Goal: Task Accomplishment & Management: Manage account settings

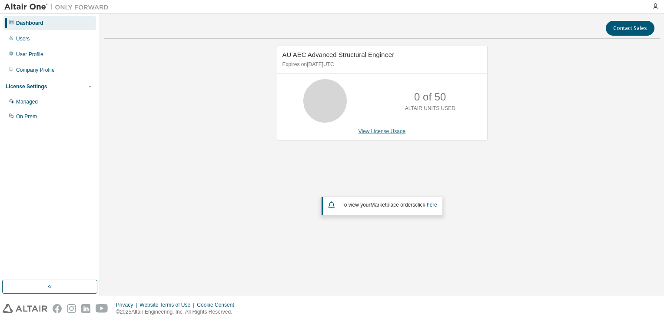
click at [391, 130] on link "View License Usage" at bounding box center [381, 131] width 47 height 6
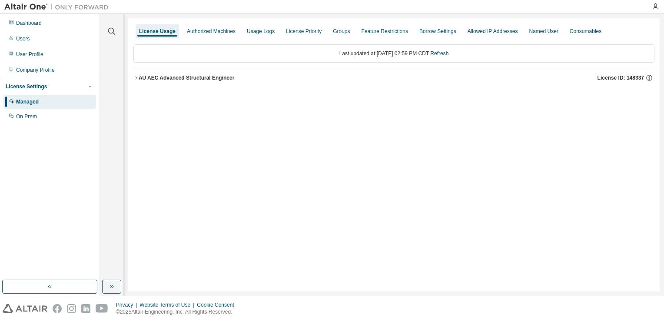
click at [204, 75] on div "AU AEC Advanced Structural Engineer" at bounding box center [187, 77] width 96 height 7
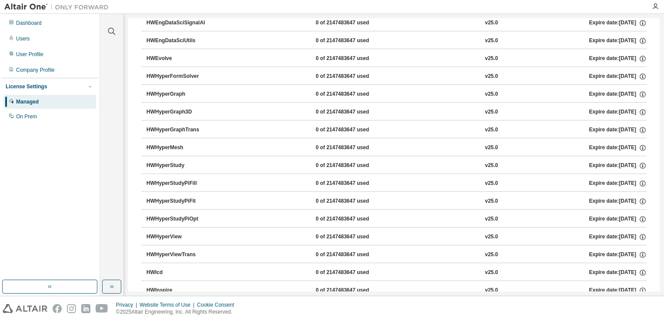
scroll to position [449, 0]
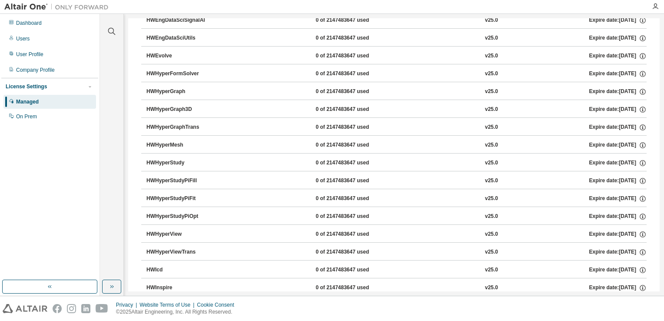
click at [211, 136] on button "HWHyperMesh 0 of 2147483647 used v25.0 Expire date: 2025-08-26" at bounding box center [396, 145] width 500 height 19
click at [342, 141] on div "0 of 2147483647 used" at bounding box center [354, 145] width 78 height 8
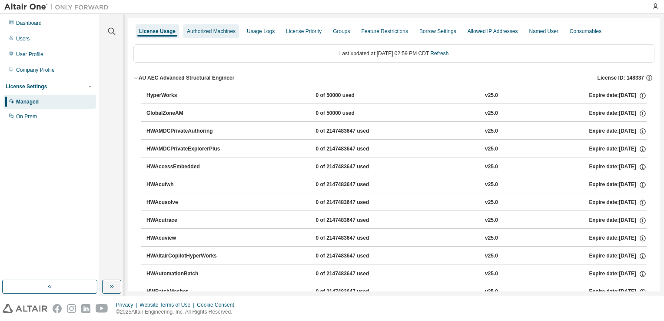
click at [206, 25] on div "Authorized Machines" at bounding box center [211, 31] width 56 height 14
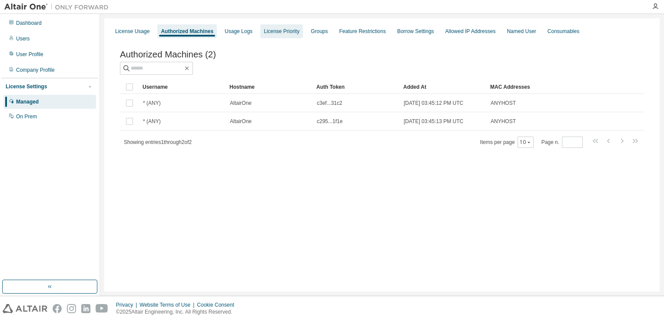
click at [287, 34] on div "License Priority" at bounding box center [282, 31] width 36 height 7
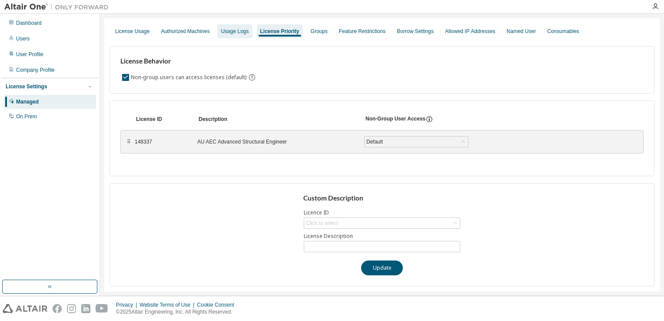
click at [238, 37] on div "Usage Logs" at bounding box center [234, 31] width 35 height 14
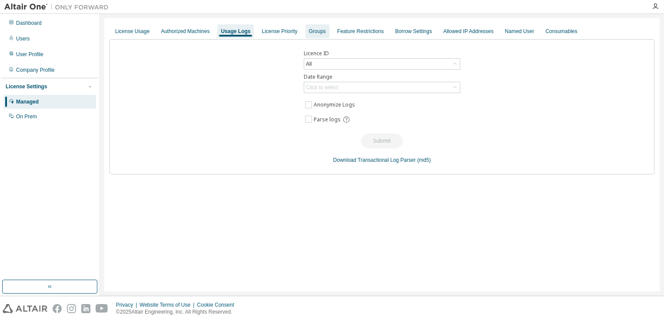
click at [313, 28] on div "Groups" at bounding box center [317, 31] width 17 height 7
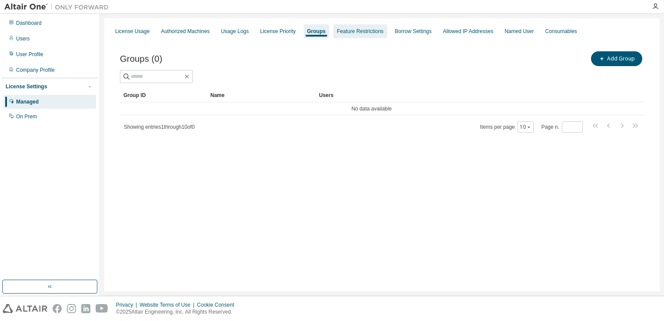
click at [345, 35] on div "Feature Restrictions" at bounding box center [359, 31] width 53 height 14
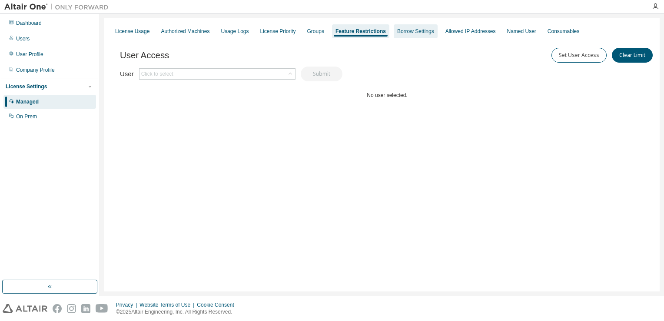
click at [410, 33] on div "Borrow Settings" at bounding box center [415, 31] width 37 height 7
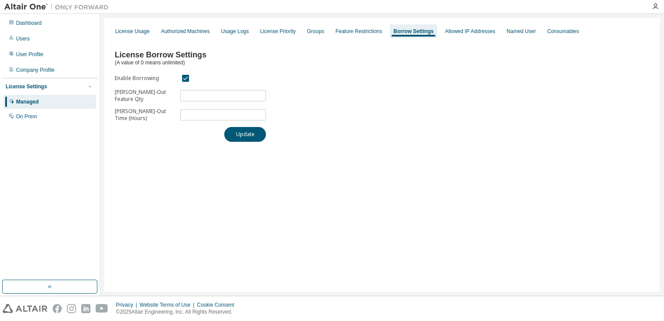
click at [561, 135] on div "License Borrow Settings (A value of 0 means unlimited) Enable Borrowing Max Bor…" at bounding box center [382, 93] width 545 height 108
click at [547, 34] on div "Consumables" at bounding box center [563, 31] width 32 height 7
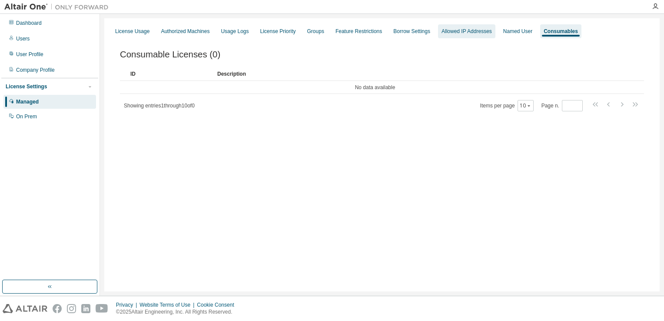
click at [463, 31] on div "Allowed IP Addresses" at bounding box center [466, 31] width 50 height 7
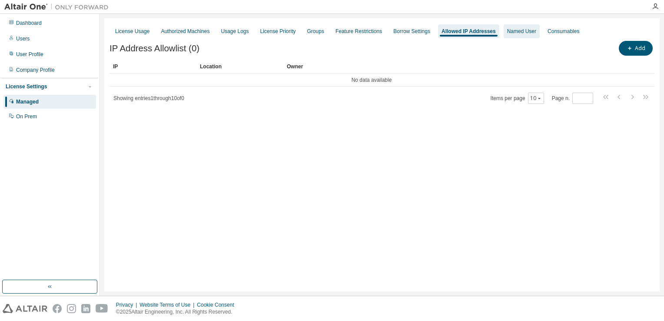
click at [507, 32] on div "Named User" at bounding box center [521, 31] width 29 height 7
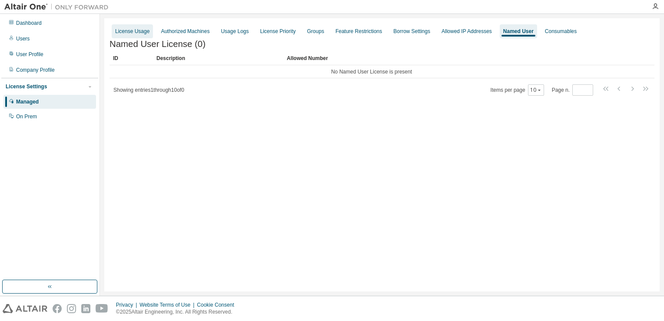
click at [129, 34] on div "License Usage" at bounding box center [132, 31] width 34 height 7
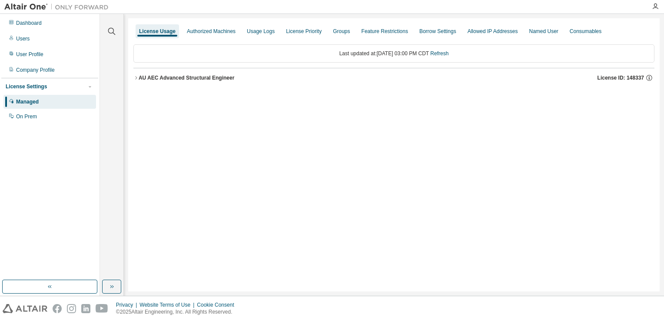
click at [576, 131] on div "License Usage Authorized Machines Usage Logs License Priority Groups Feature Re…" at bounding box center [393, 154] width 531 height 273
click at [47, 70] on div "Company Profile" at bounding box center [35, 69] width 39 height 7
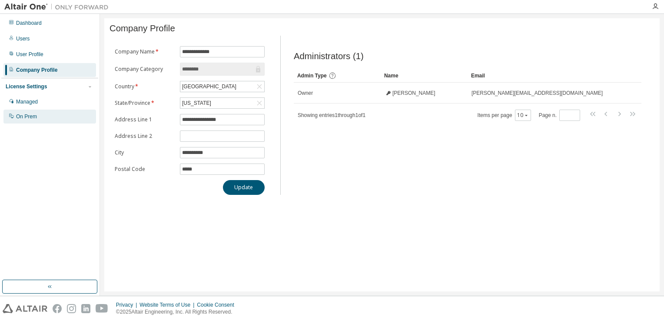
click at [46, 113] on div "On Prem" at bounding box center [49, 117] width 93 height 14
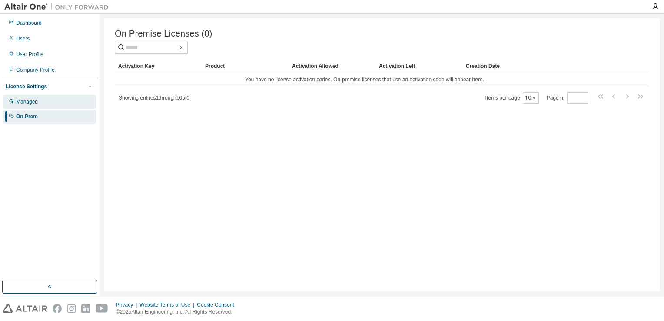
click at [43, 96] on div "Managed" at bounding box center [49, 102] width 93 height 14
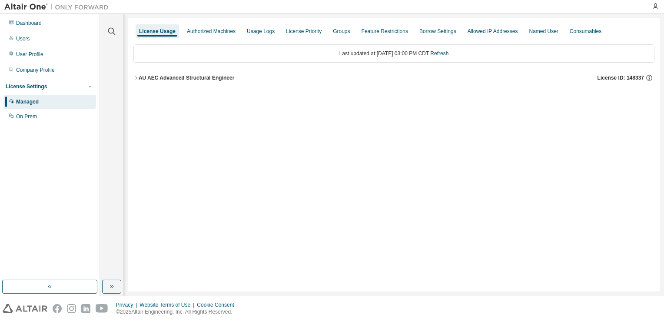
click at [223, 76] on div "AU AEC Advanced Structural Engineer" at bounding box center [187, 77] width 96 height 7
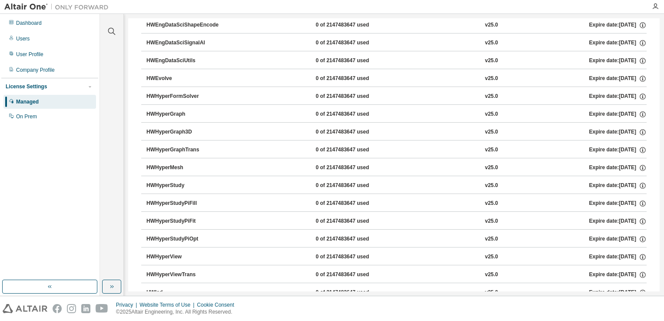
scroll to position [435, 0]
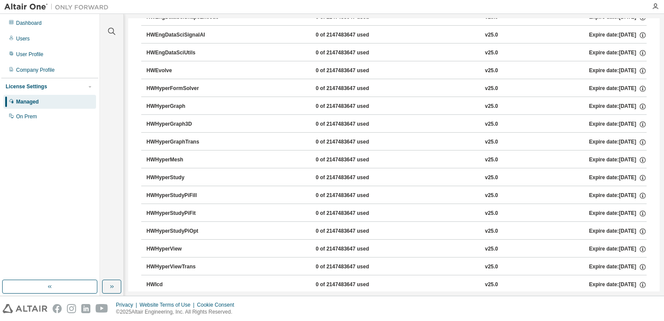
click at [183, 153] on button "HWHyperMesh 0 of 2147483647 used v25.0 Expire date: 2025-08-26" at bounding box center [396, 159] width 500 height 19
click at [182, 156] on div "HWHyperMesh" at bounding box center [185, 160] width 78 height 8
drag, startPoint x: 452, startPoint y: 159, endPoint x: 528, endPoint y: 159, distance: 76.5
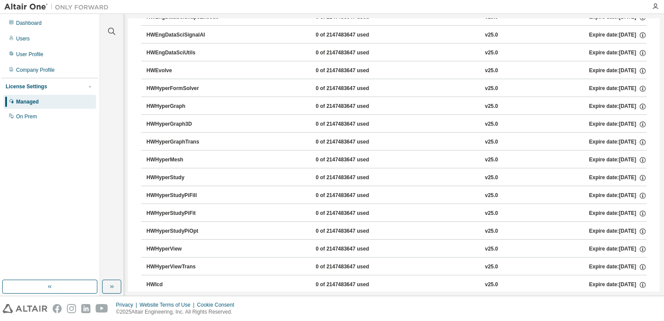
click at [453, 159] on div "HWHyperMesh 0 of 2147483647 used v25.0 Expire date: 2025-08-26" at bounding box center [396, 160] width 500 height 8
drag, startPoint x: 552, startPoint y: 157, endPoint x: 637, endPoint y: 159, distance: 85.2
click at [639, 159] on icon "button" at bounding box center [643, 160] width 8 height 8
click at [639, 158] on icon "button" at bounding box center [643, 160] width 8 height 8
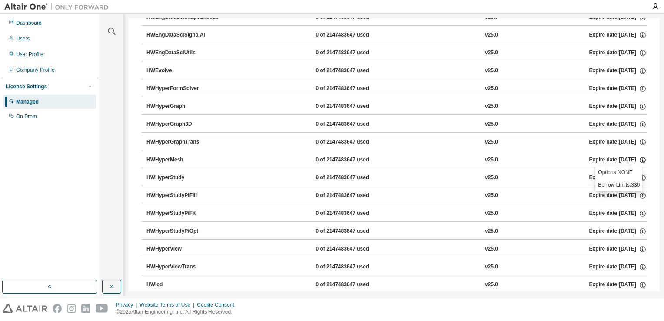
click at [639, 158] on icon "button" at bounding box center [643, 160] width 8 height 8
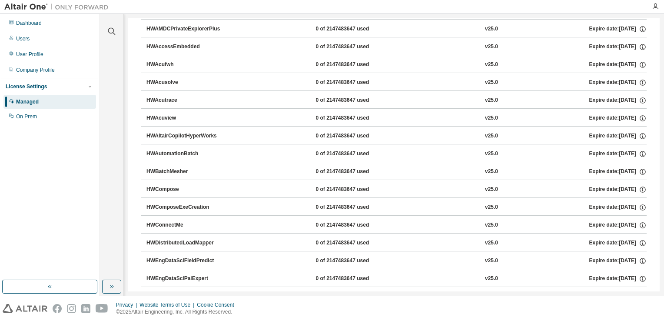
scroll to position [0, 0]
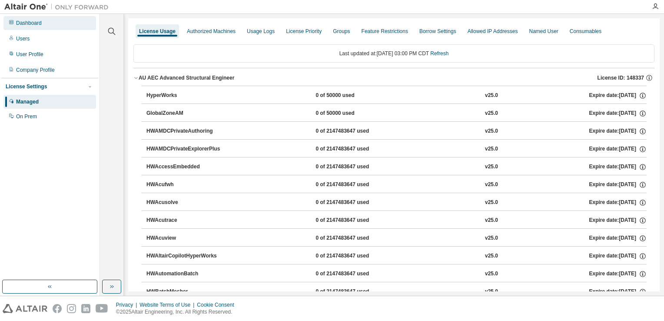
click at [46, 23] on div "Dashboard" at bounding box center [49, 23] width 93 height 14
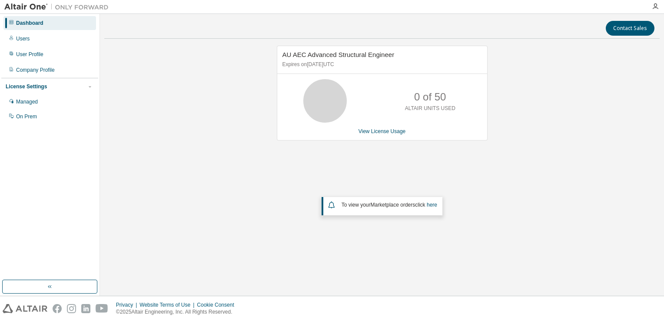
click at [322, 105] on icon at bounding box center [325, 101] width 22 height 22
click at [435, 110] on p "ALTAIR UNITS USED" at bounding box center [430, 108] width 50 height 7
drag, startPoint x: 435, startPoint y: 110, endPoint x: 407, endPoint y: 154, distance: 52.0
click at [435, 110] on p "ALTAIR UNITS USED" at bounding box center [430, 108] width 50 height 7
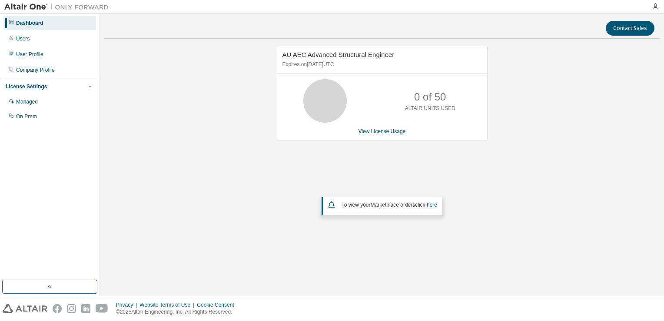
click at [438, 203] on div "To view your Marketplace orders click here" at bounding box center [390, 205] width 97 height 7
click at [433, 206] on link "here" at bounding box center [432, 205] width 10 height 6
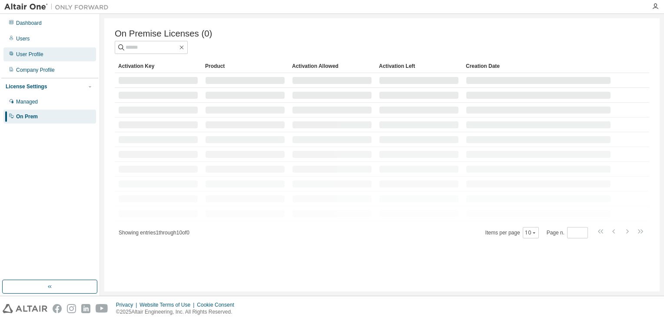
drag, startPoint x: 43, startPoint y: 60, endPoint x: 31, endPoint y: 61, distance: 11.3
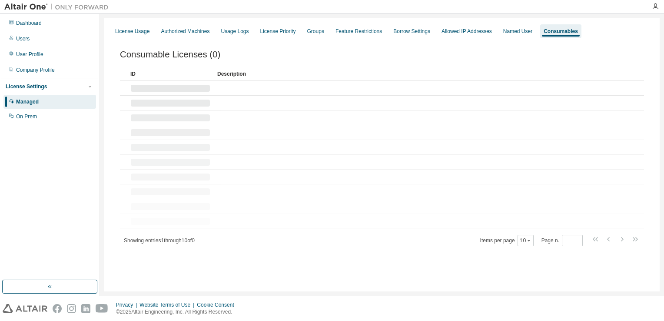
drag, startPoint x: 574, startPoint y: 59, endPoint x: 565, endPoint y: 67, distance: 12.0
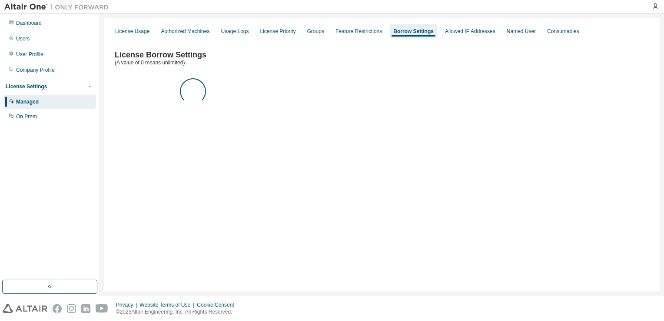
drag, startPoint x: 565, startPoint y: 67, endPoint x: 573, endPoint y: 65, distance: 8.0
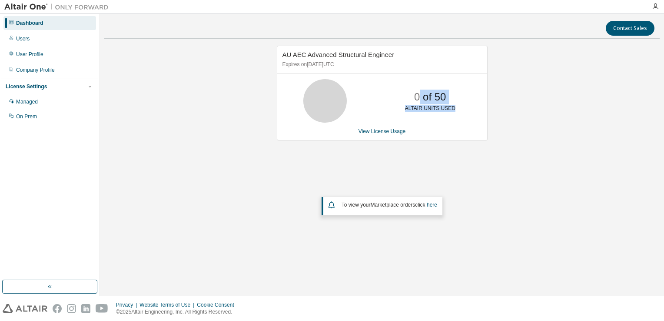
drag, startPoint x: 418, startPoint y: 96, endPoint x: 504, endPoint y: 96, distance: 86.5
click at [504, 96] on div "AU AEC Advanced Structural Engineer Expires on [DATE] UTC 0 of 50 ALTAIR UNITS …" at bounding box center [381, 150] width 555 height 209
drag, startPoint x: 504, startPoint y: 96, endPoint x: 406, endPoint y: 93, distance: 98.7
click at [399, 93] on div "0 of 50 ALTAIR UNITS USED" at bounding box center [430, 100] width 70 height 43
click at [407, 93] on div "0 of 50 ALTAIR UNITS USED" at bounding box center [430, 100] width 70 height 43
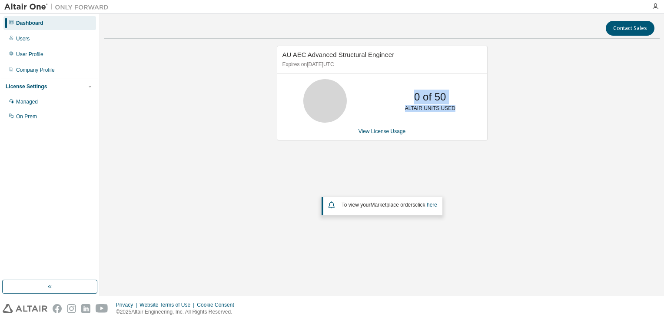
drag, startPoint x: 409, startPoint y: 93, endPoint x: 453, endPoint y: 106, distance: 46.1
click at [453, 106] on div "0 of 50 ALTAIR UNITS USED" at bounding box center [430, 100] width 70 height 43
drag, startPoint x: 297, startPoint y: 63, endPoint x: 424, endPoint y: 63, distance: 127.3
click at [424, 63] on p "Expires on [DATE] UTC" at bounding box center [380, 64] width 197 height 7
drag, startPoint x: 424, startPoint y: 63, endPoint x: 362, endPoint y: 70, distance: 62.9
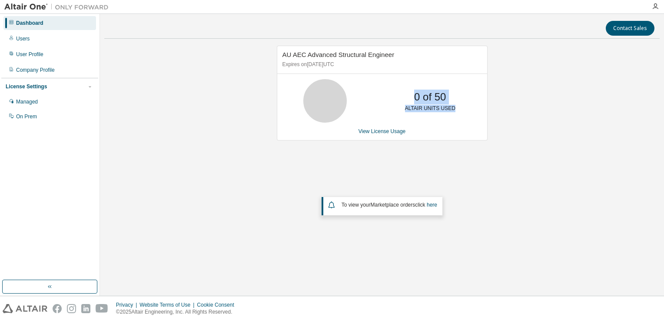
click at [362, 70] on div "AU AEC Advanced Structural Engineer Expires on [DATE] UTC" at bounding box center [382, 60] width 210 height 28
click at [360, 59] on div "AU AEC Advanced Structural Engineer Expires on [DATE] UTC" at bounding box center [382, 60] width 210 height 28
click at [360, 69] on div "AU AEC Advanced Structural Engineer Expires on [DATE] UTC" at bounding box center [382, 60] width 210 height 28
click at [351, 54] on span "AU AEC Advanced Structural Engineer" at bounding box center [338, 54] width 112 height 7
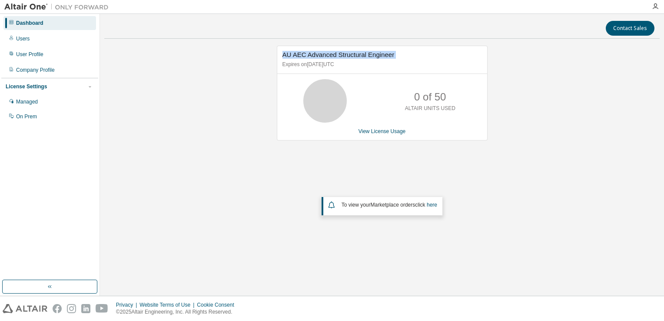
click at [351, 54] on span "AU AEC Advanced Structural Engineer" at bounding box center [338, 54] width 112 height 7
drag, startPoint x: 351, startPoint y: 54, endPoint x: 353, endPoint y: 67, distance: 13.6
click at [353, 67] on p "Expires on [DATE] UTC" at bounding box center [380, 64] width 197 height 7
click at [388, 128] on link "View License Usage" at bounding box center [381, 131] width 47 height 6
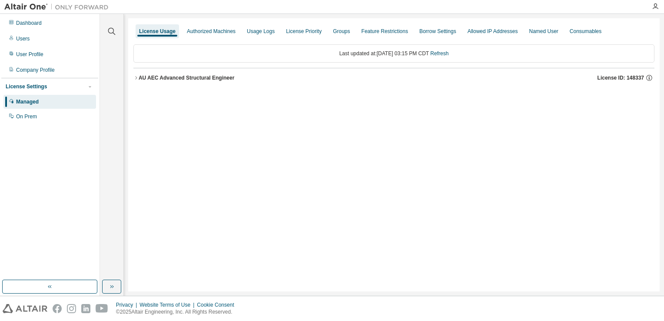
click at [167, 73] on button "AU AEC Advanced Structural Engineer License ID: 148337" at bounding box center [393, 77] width 521 height 19
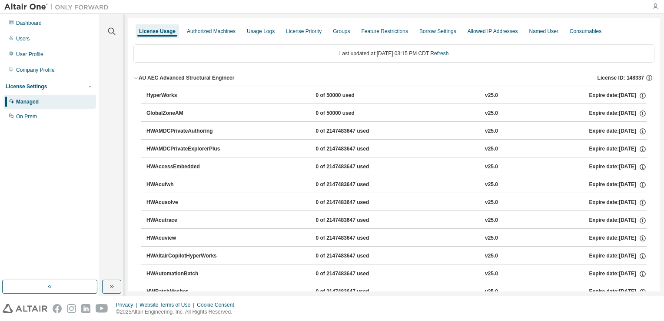
click at [657, 6] on icon "button" at bounding box center [655, 6] width 7 height 7
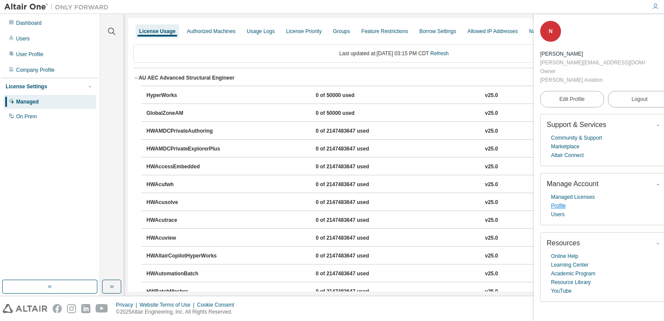
click at [562, 201] on link "Profile" at bounding box center [558, 205] width 15 height 9
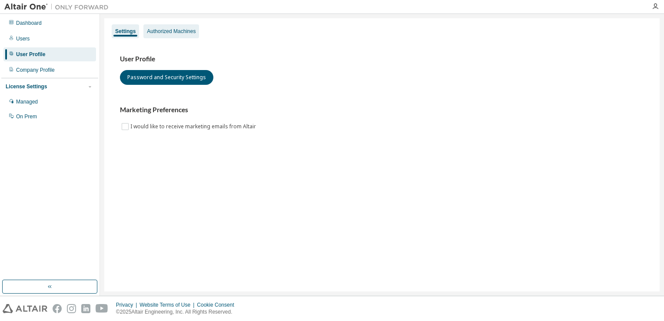
click at [161, 32] on div "Authorized Machines" at bounding box center [171, 31] width 49 height 7
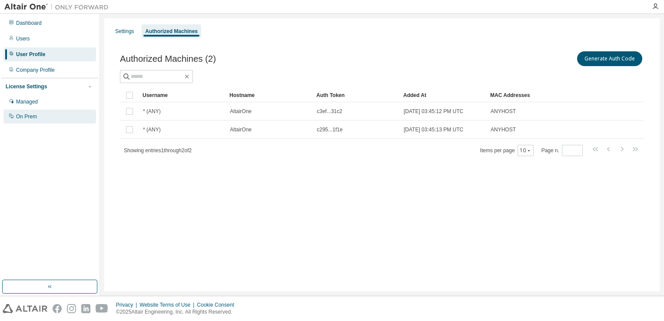
drag, startPoint x: 110, startPoint y: 90, endPoint x: 84, endPoint y: 121, distance: 40.2
click at [123, 30] on div "Settings" at bounding box center [124, 31] width 19 height 7
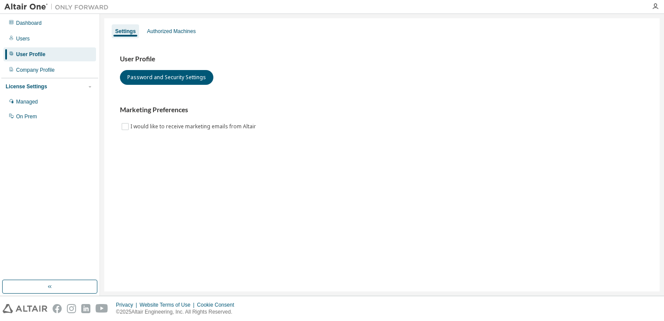
drag, startPoint x: 123, startPoint y: 30, endPoint x: 257, endPoint y: 83, distance: 143.2
click at [257, 83] on div "User Profile Password and Security Settings" at bounding box center [382, 70] width 524 height 30
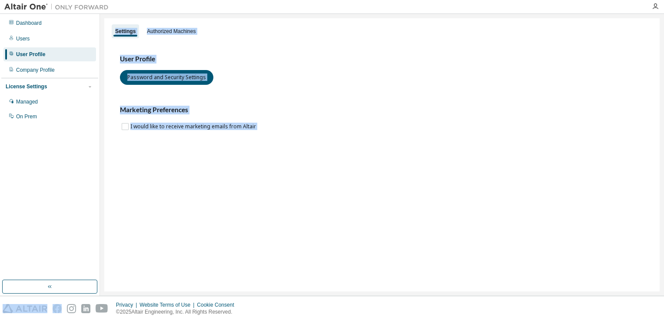
click at [46, 295] on div "Dashboard Users User Profile Company Profile License Settings Managed On Prem S…" at bounding box center [332, 160] width 664 height 321
drag, startPoint x: 45, startPoint y: 295, endPoint x: 47, endPoint y: 283, distance: 11.5
click at [47, 283] on icon "button" at bounding box center [49, 286] width 7 height 7
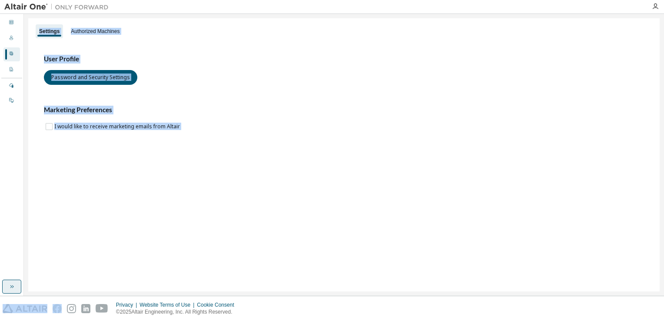
click at [18, 284] on button "button" at bounding box center [11, 286] width 19 height 14
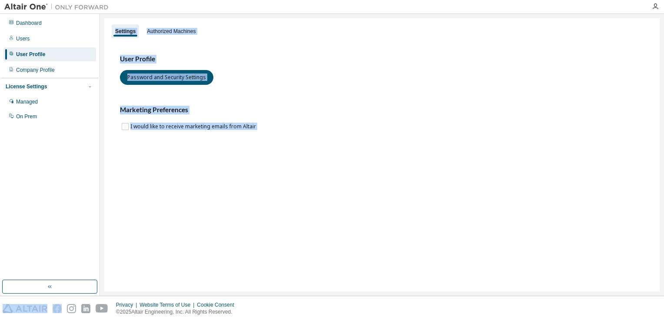
click at [262, 88] on div "User Profile Password and Security Settings Marketing Preferences I would like …" at bounding box center [382, 93] width 524 height 77
click at [298, 197] on div "Settings Authorized Machines User Profile Password and Security Settings Market…" at bounding box center [381, 154] width 555 height 273
click at [186, 146] on div "User Profile Password and Security Settings Marketing Preferences I would like …" at bounding box center [382, 98] width 545 height 119
click at [142, 74] on button "Password and Security Settings" at bounding box center [166, 77] width 93 height 15
drag, startPoint x: 278, startPoint y: 70, endPoint x: 278, endPoint y: 76, distance: 6.1
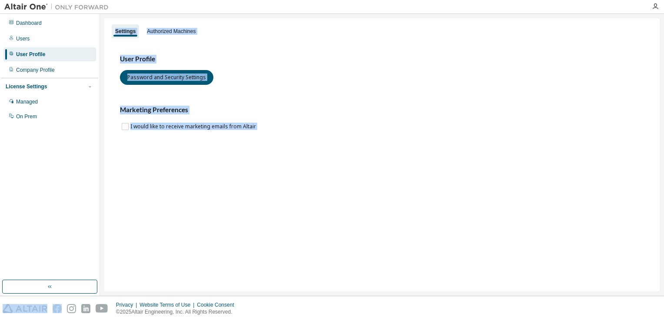
click at [278, 70] on div "User Profile Password and Security Settings" at bounding box center [382, 70] width 524 height 30
click at [277, 76] on div "User Profile Password and Security Settings" at bounding box center [382, 70] width 524 height 30
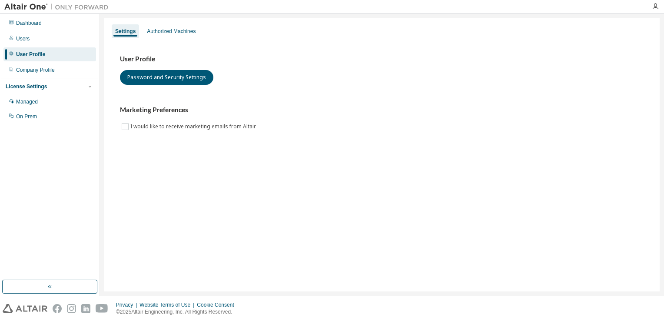
click at [26, 109] on div "Managed On Prem" at bounding box center [49, 109] width 97 height 29
drag, startPoint x: 26, startPoint y: 109, endPoint x: 24, endPoint y: 100, distance: 9.3
click at [24, 100] on div "Managed" at bounding box center [27, 101] width 22 height 7
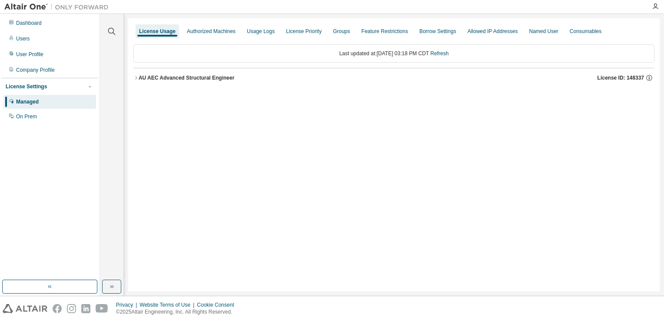
drag, startPoint x: 113, startPoint y: 82, endPoint x: 91, endPoint y: 86, distance: 22.2
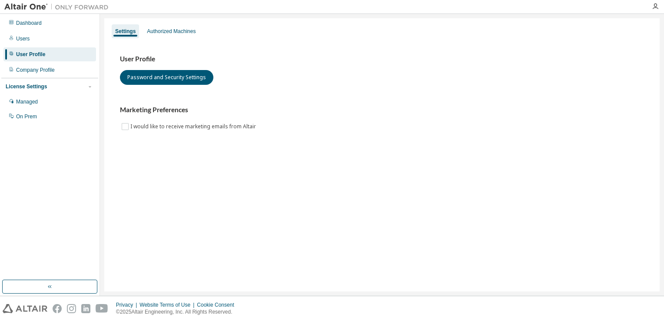
drag, startPoint x: 162, startPoint y: 17, endPoint x: 165, endPoint y: 20, distance: 4.6
click at [164, 20] on div "Settings Authorized Machines User Profile Password and Security Settings Market…" at bounding box center [382, 155] width 564 height 282
drag, startPoint x: 165, startPoint y: 20, endPoint x: 167, endPoint y: 29, distance: 9.5
click at [167, 26] on div "Authorized Machines" at bounding box center [171, 31] width 56 height 14
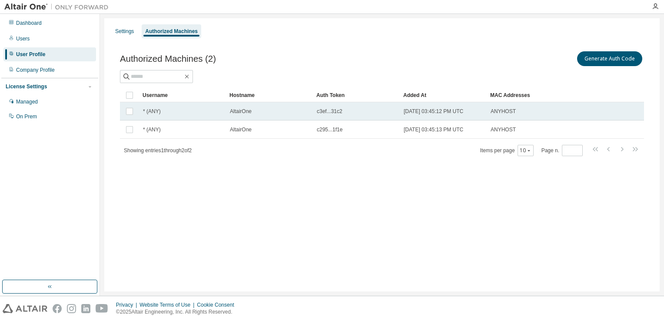
click at [153, 113] on span "* (ANY)" at bounding box center [152, 111] width 18 height 7
click at [327, 112] on span "c3ef...31c2" at bounding box center [330, 111] width 26 height 7
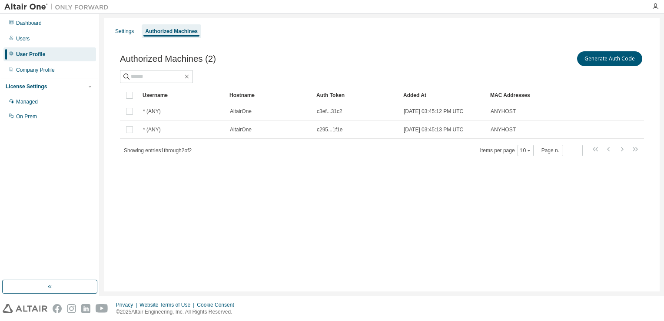
click at [327, 112] on span "c3ef...31c2" at bounding box center [330, 111] width 26 height 7
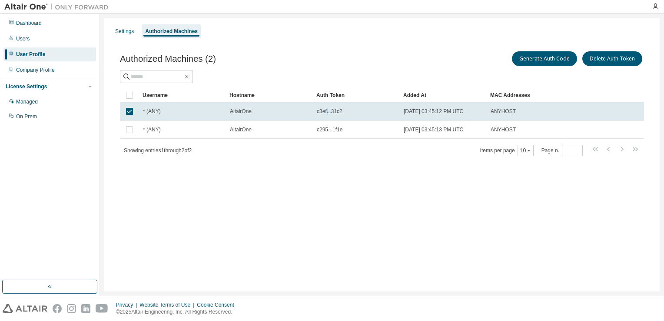
click at [327, 112] on span "c3ef...31c2" at bounding box center [330, 111] width 26 height 7
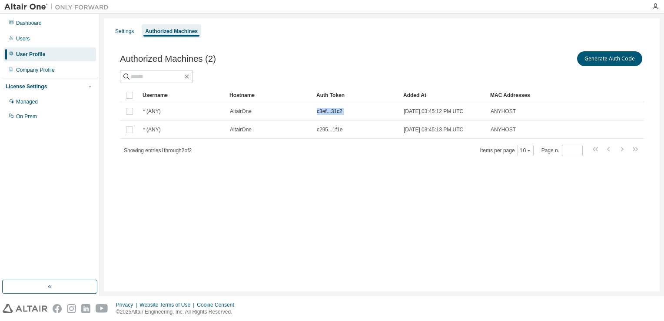
click at [327, 112] on span "c3ef...31c2" at bounding box center [330, 111] width 26 height 7
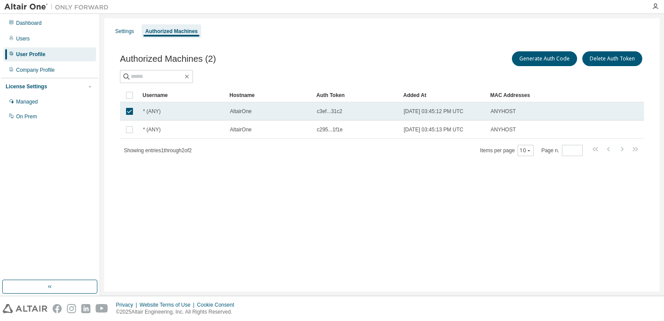
click at [504, 114] on span "ANYHOST" at bounding box center [503, 111] width 25 height 7
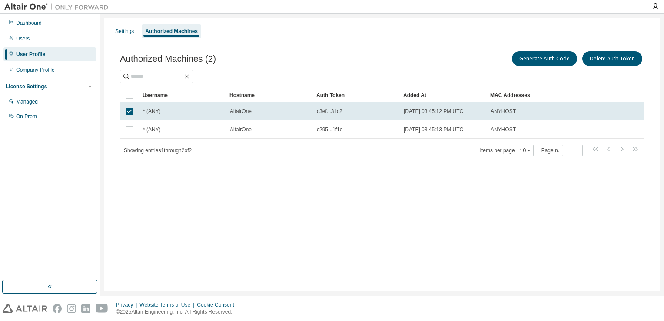
click at [504, 114] on span "ANYHOST" at bounding box center [503, 111] width 25 height 7
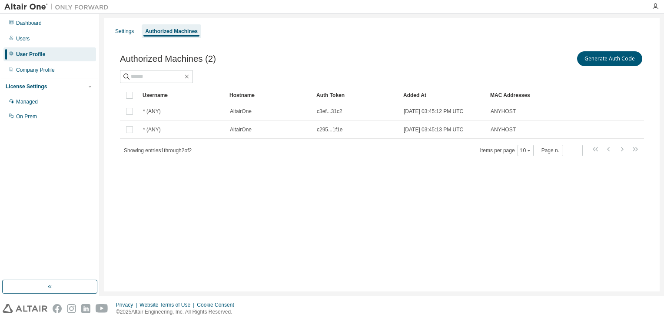
click at [530, 209] on div "Settings Authorized Machines Authorized Machines (2) Generate Auth Code Clear L…" at bounding box center [381, 154] width 555 height 273
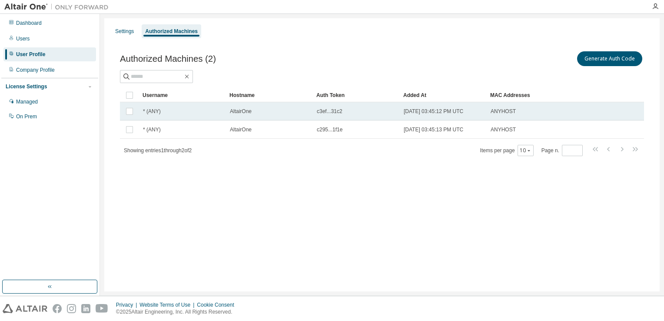
click at [236, 115] on td "AltairOne" at bounding box center [269, 111] width 87 height 18
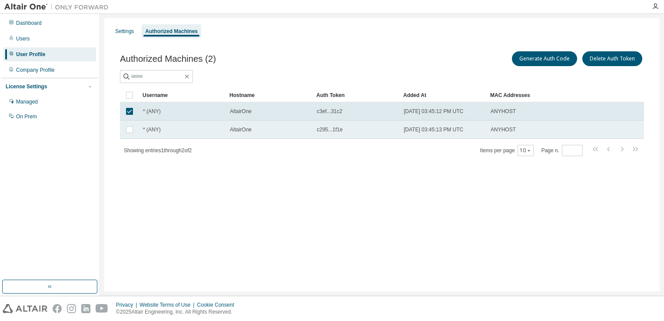
click at [269, 130] on div "AltairOne" at bounding box center [269, 129] width 79 height 7
click at [143, 121] on td "* (ANY)" at bounding box center [182, 129] width 87 height 18
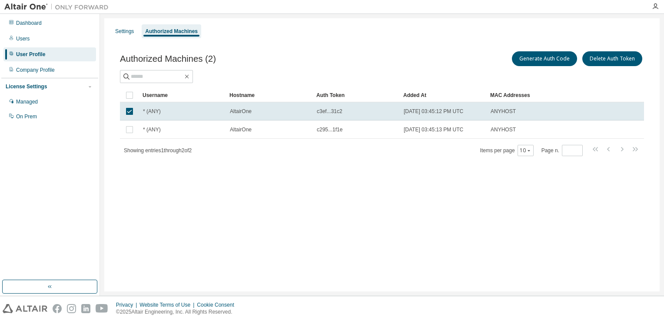
click at [664, 198] on html "Dashboard Users User Profile Company Profile License Settings Managed On Prem S…" at bounding box center [332, 160] width 664 height 321
click at [548, 60] on button "Generate Auth Code" at bounding box center [544, 58] width 65 height 15
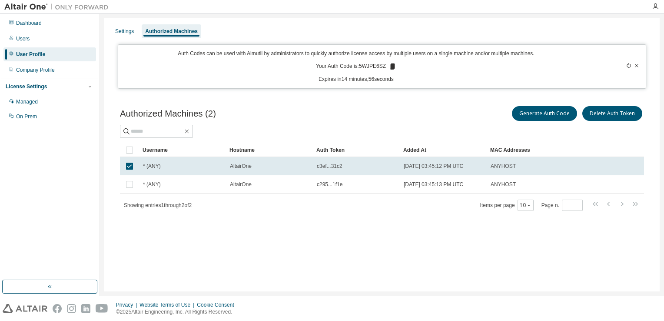
click at [369, 64] on p "Your Auth Code is: 5WJPE6SZ" at bounding box center [356, 67] width 80 height 8
copy p "5WJPE6SZ"
click at [469, 281] on div "Settings Authorized Machines Auth Codes can be used with Almutil by administrat…" at bounding box center [381, 154] width 555 height 273
click at [490, 32] on div "Settings Authorized Machines" at bounding box center [382, 31] width 545 height 16
